Goal: Navigation & Orientation: Find specific page/section

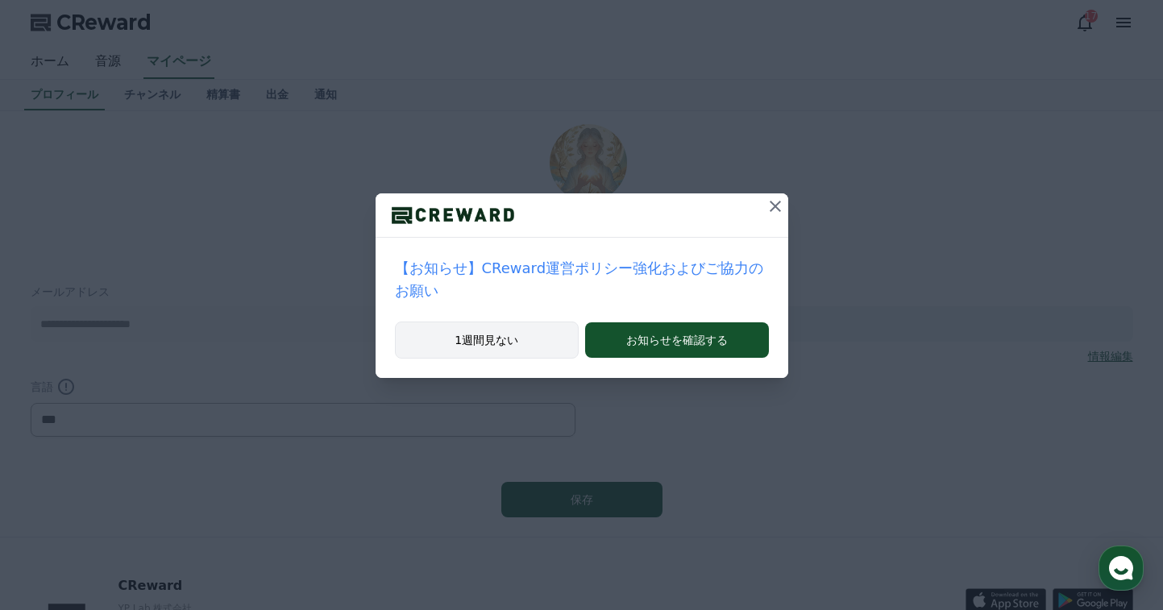
click at [516, 321] on button "1週間見ない" at bounding box center [487, 339] width 185 height 37
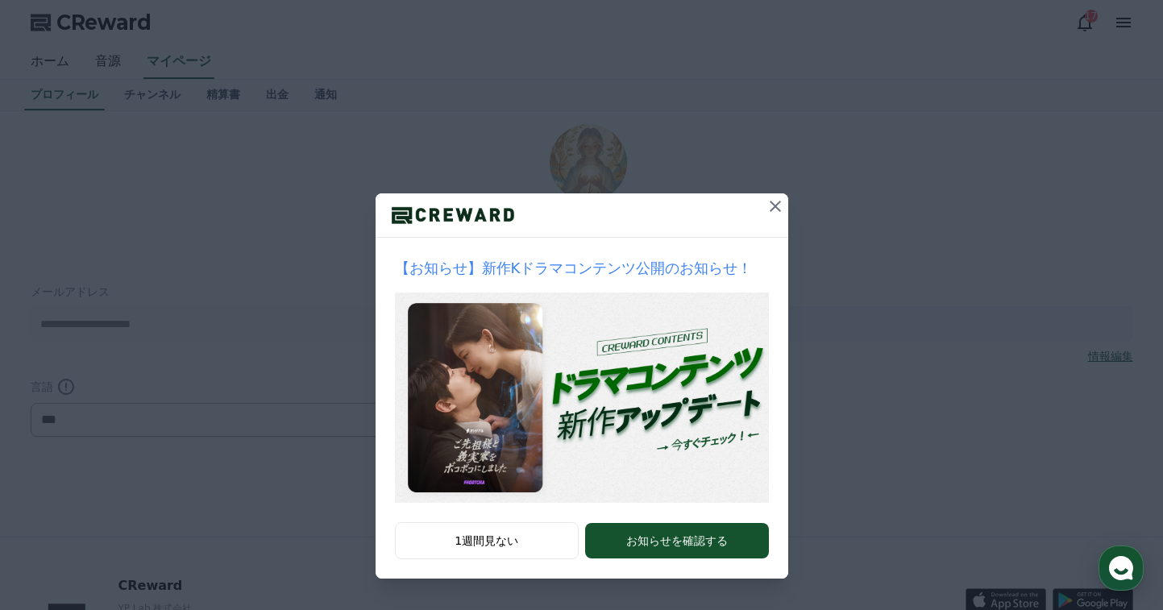
click at [778, 206] on icon at bounding box center [774, 206] width 19 height 19
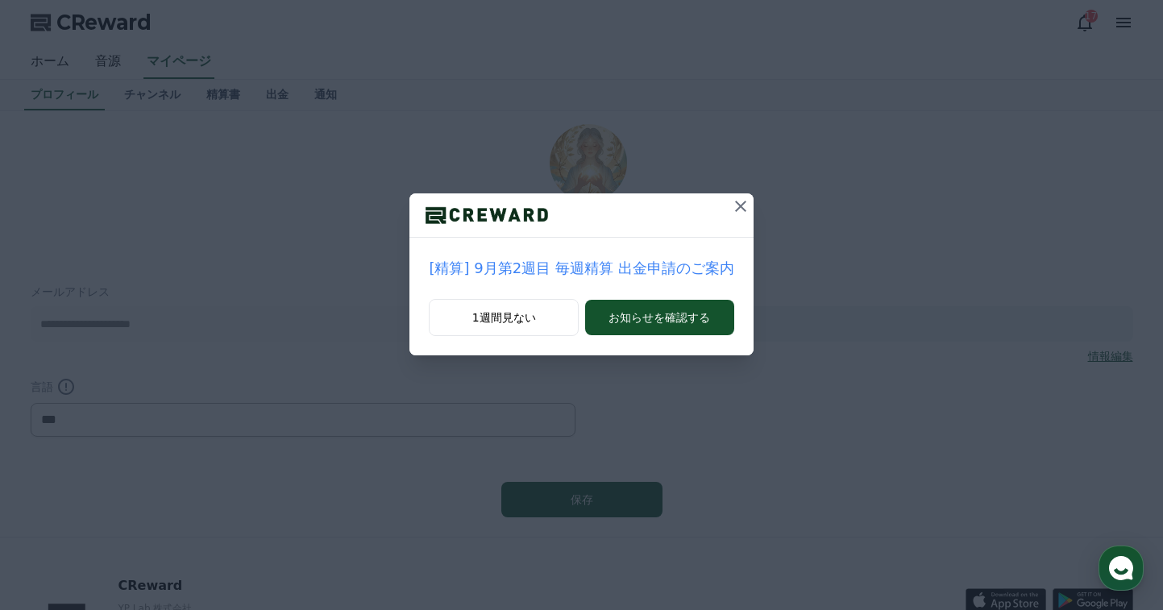
click at [740, 205] on icon at bounding box center [740, 206] width 19 height 19
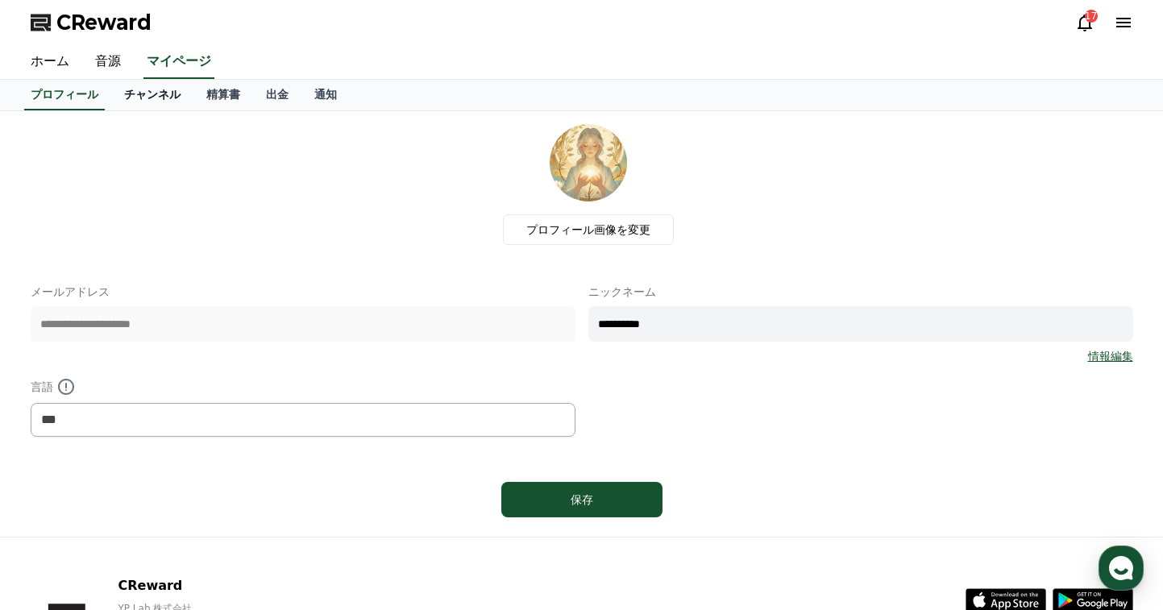
click at [123, 96] on link "チャンネル" at bounding box center [152, 95] width 82 height 31
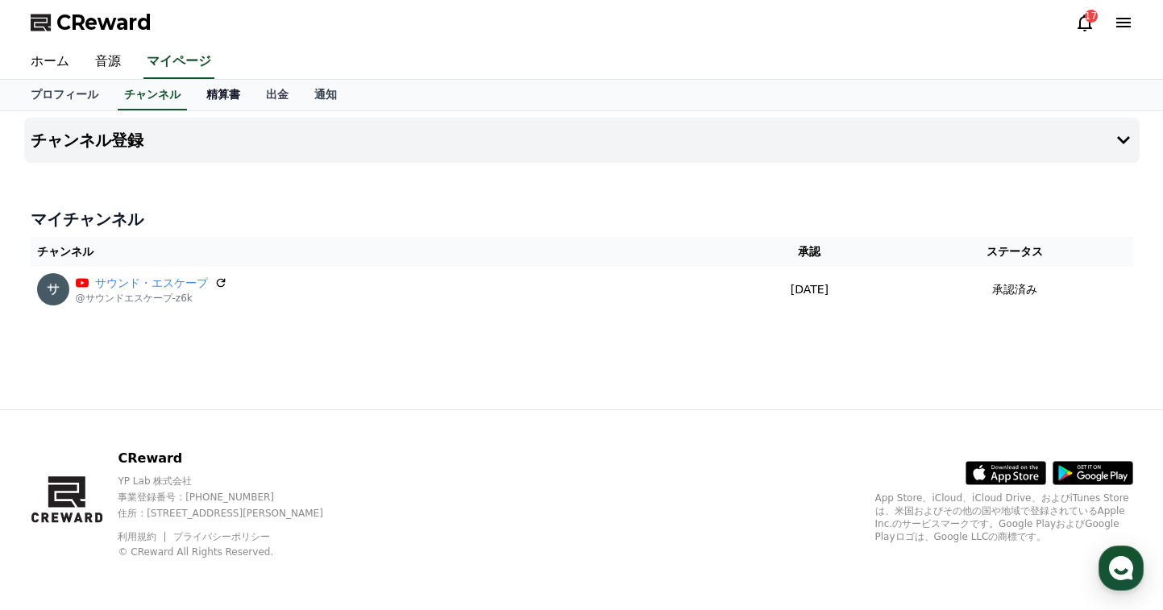
click at [193, 90] on link "精算書" at bounding box center [223, 95] width 60 height 31
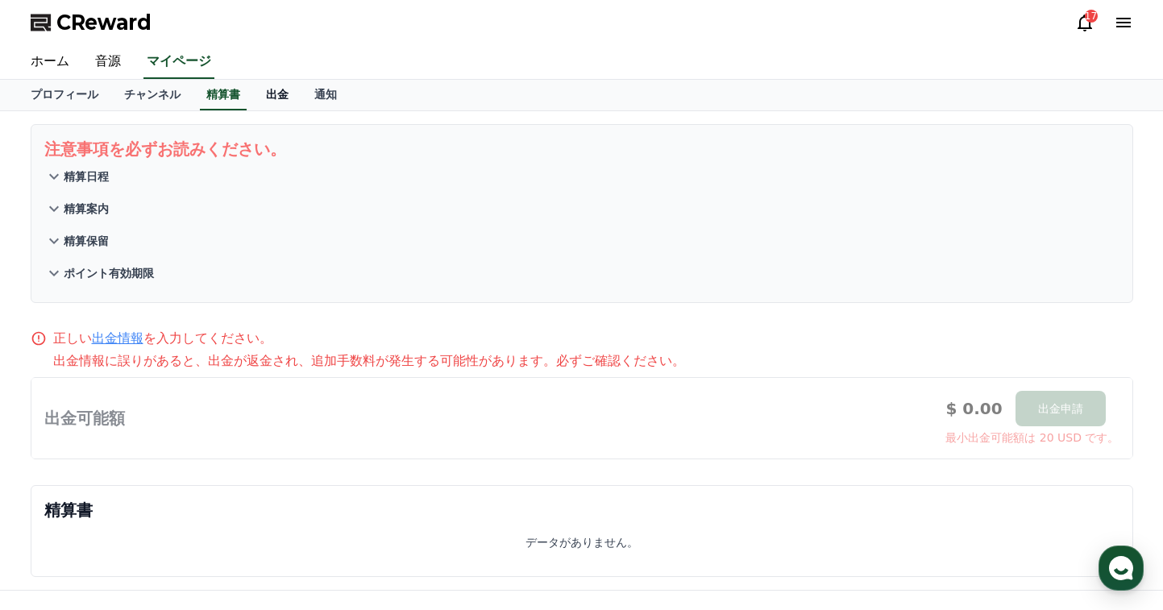
click at [253, 97] on link "出金" at bounding box center [277, 95] width 48 height 31
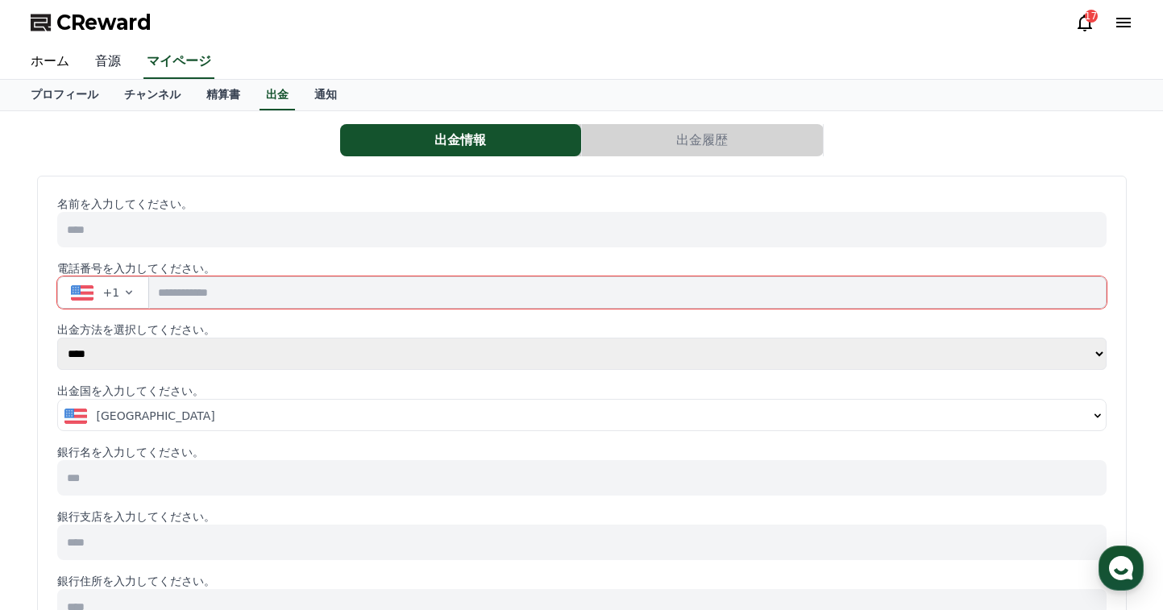
click at [95, 56] on link "音源" at bounding box center [108, 62] width 52 height 34
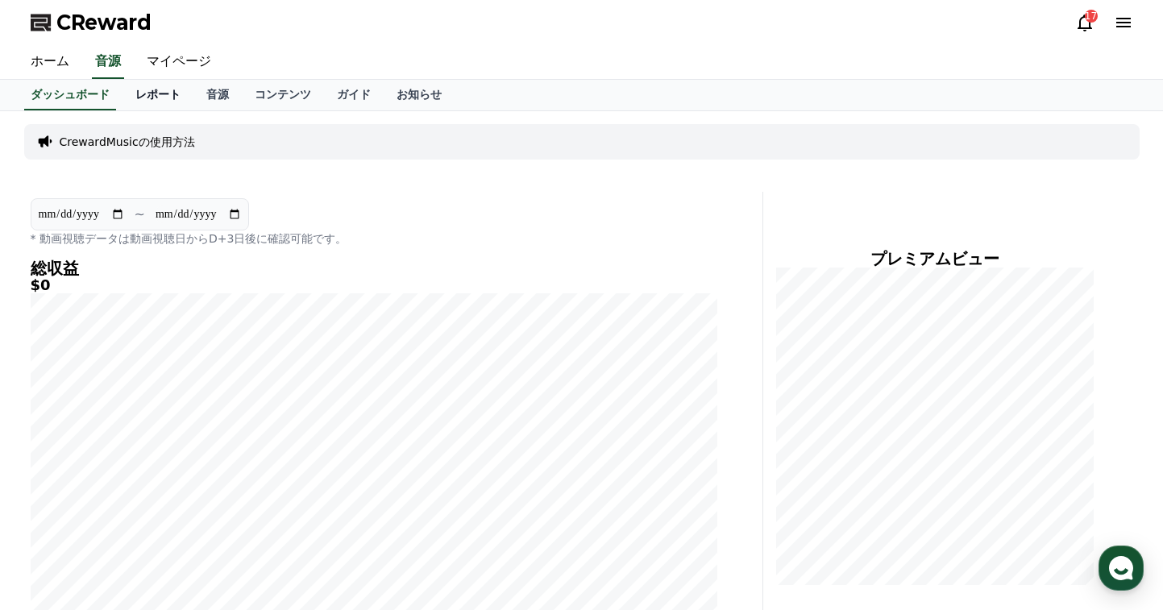
click at [129, 95] on link "レポート" at bounding box center [157, 95] width 71 height 31
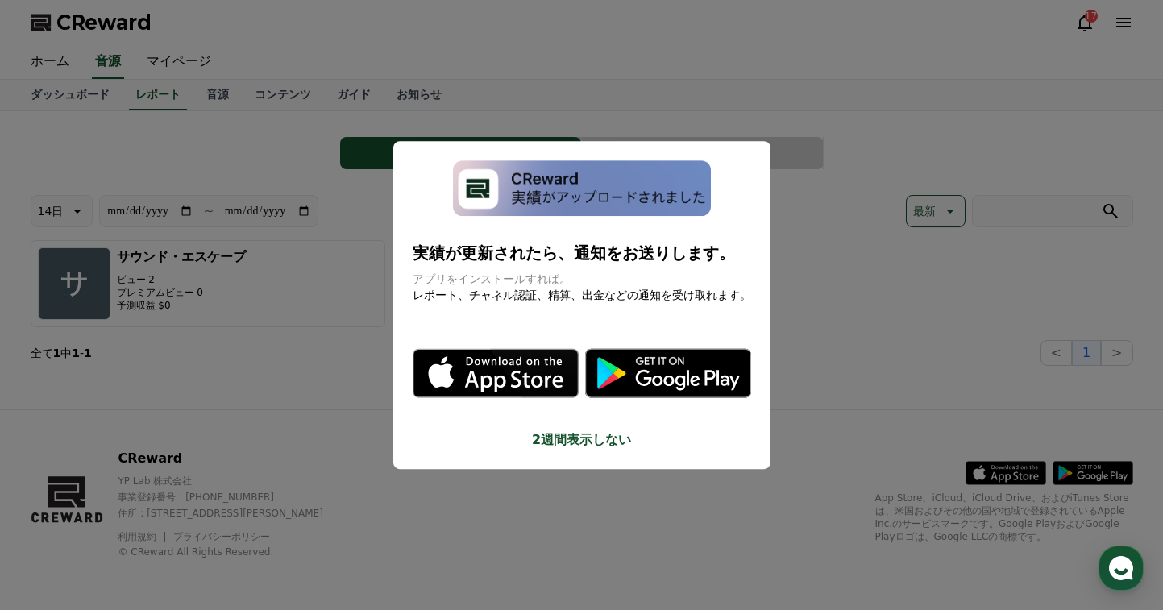
click at [196, 93] on button "close modal" at bounding box center [581, 305] width 1163 height 610
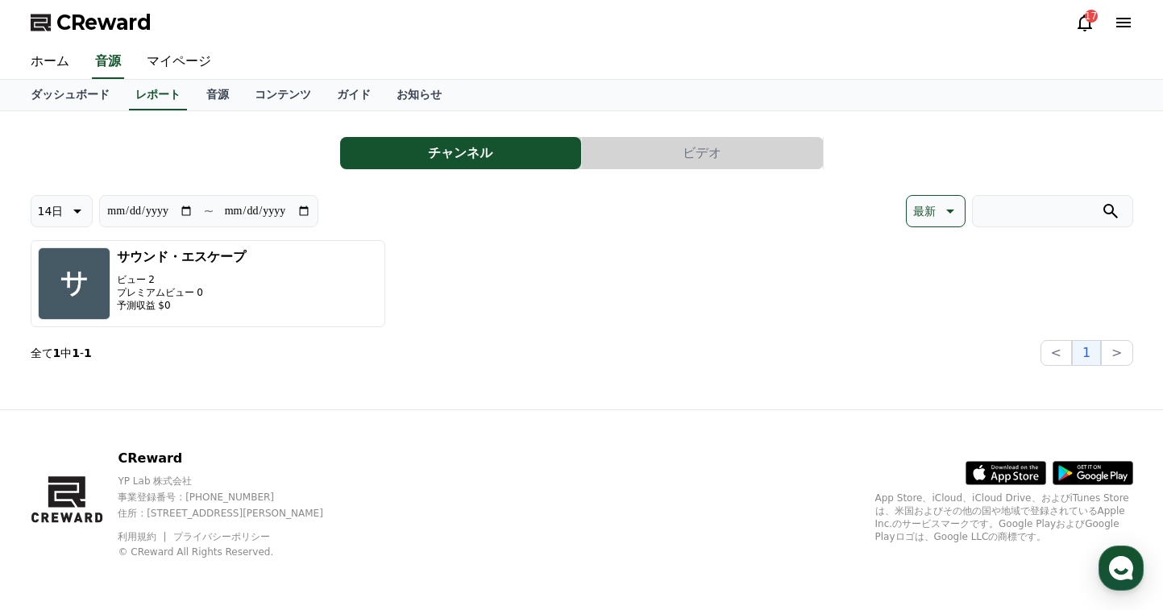
click at [196, 93] on link "音源" at bounding box center [217, 95] width 48 height 31
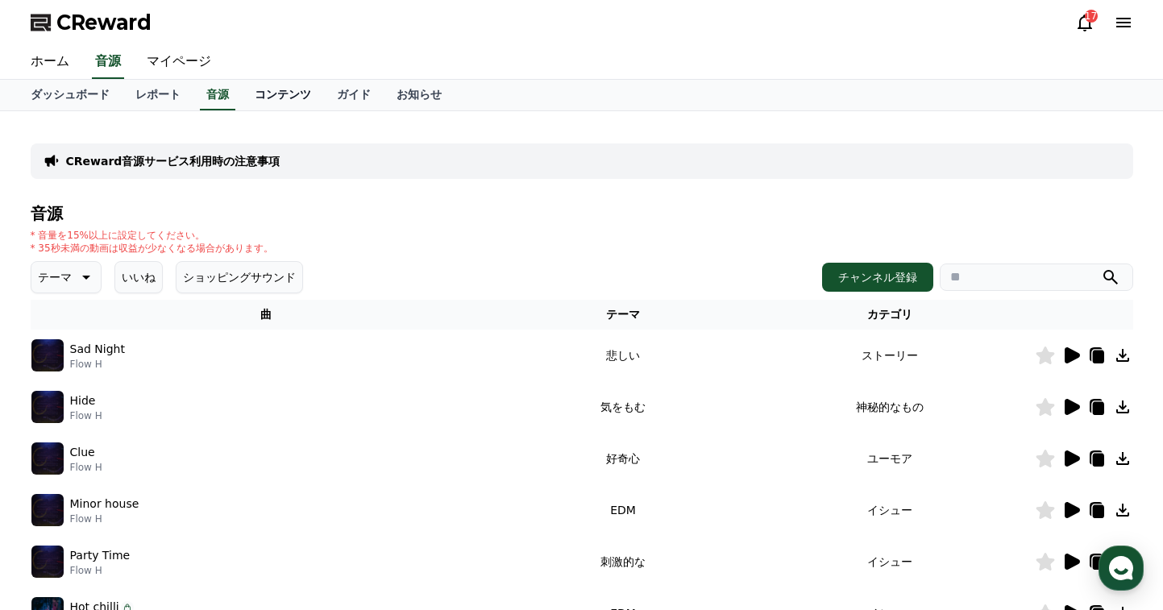
click at [246, 98] on link "コンテンツ" at bounding box center [283, 95] width 82 height 31
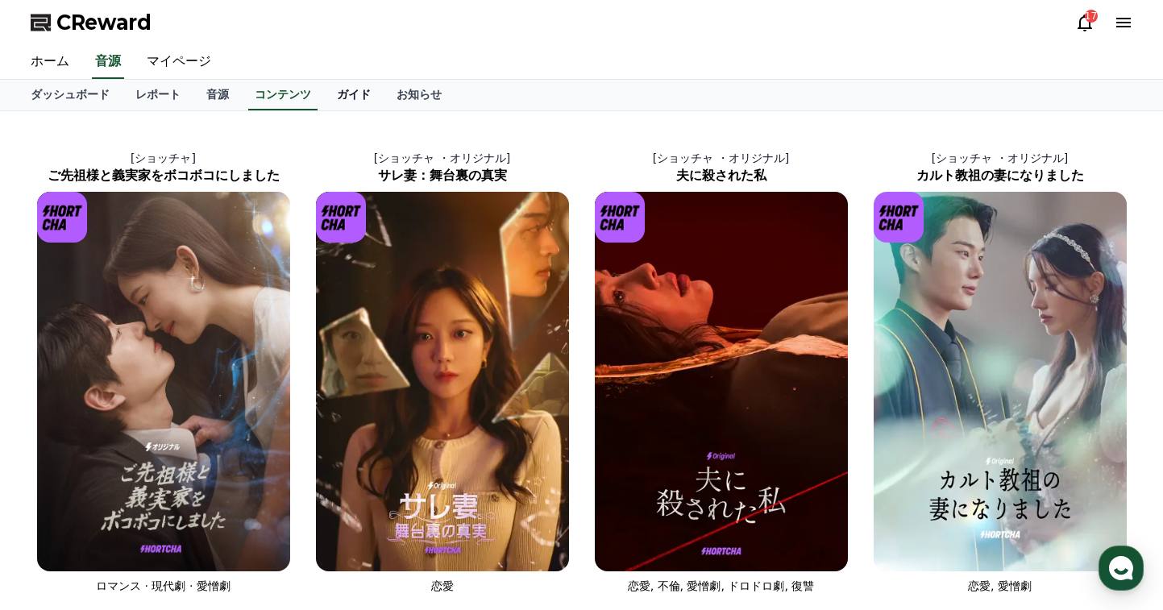
click at [324, 98] on link "ガイド" at bounding box center [354, 95] width 60 height 31
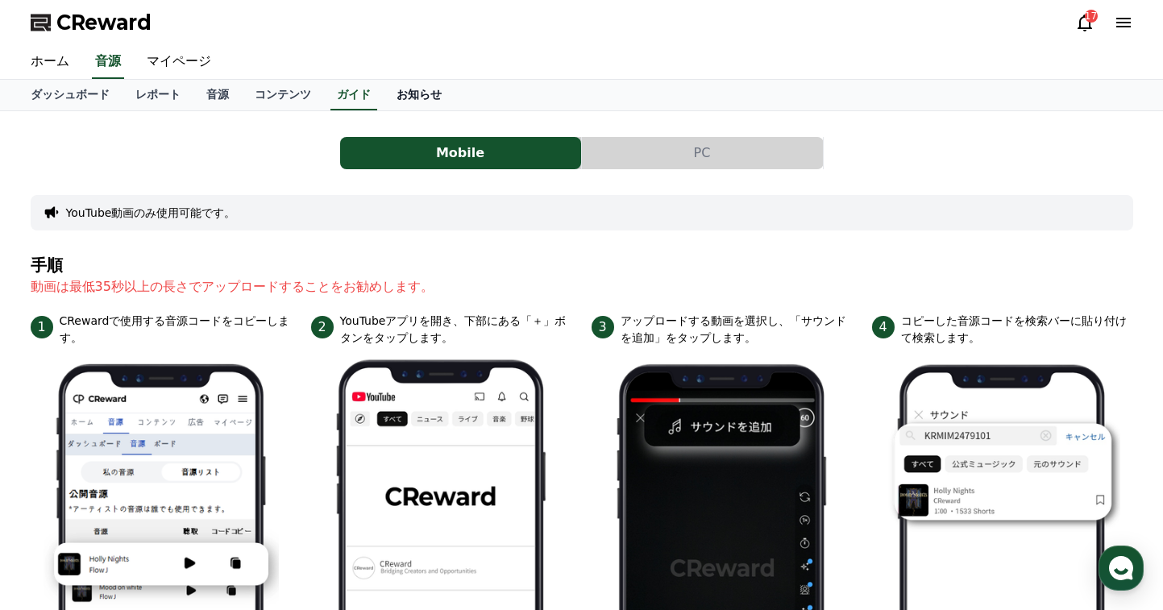
click at [384, 98] on link "お知らせ" at bounding box center [419, 95] width 71 height 31
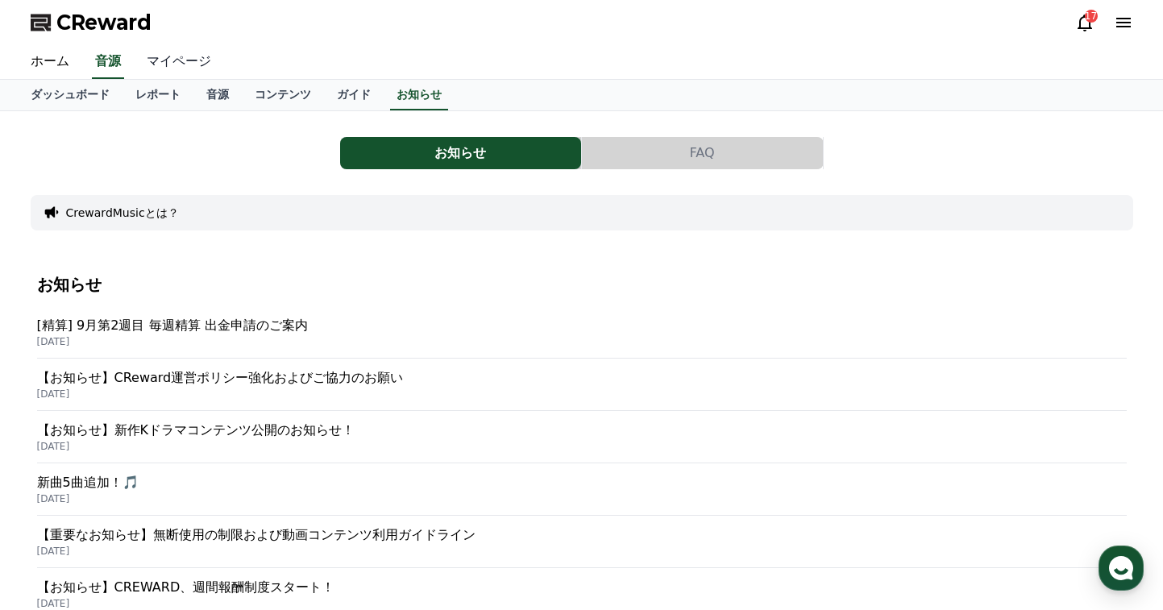
click at [156, 62] on link "マイページ" at bounding box center [179, 62] width 90 height 34
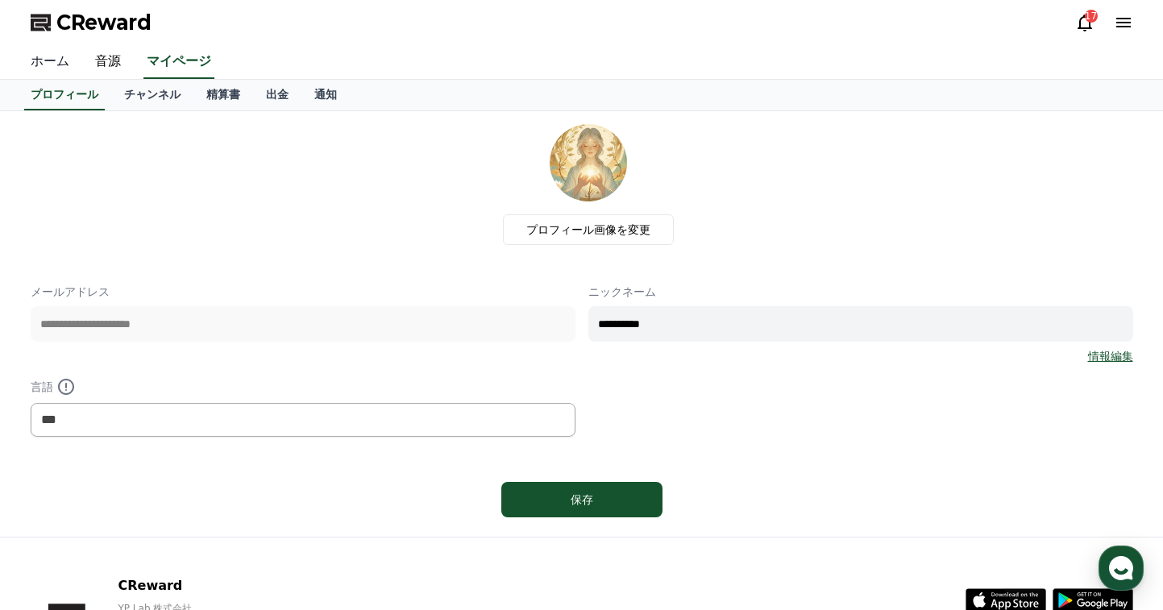
click at [39, 70] on link "ホーム" at bounding box center [50, 62] width 64 height 34
